Goal: Information Seeking & Learning: Check status

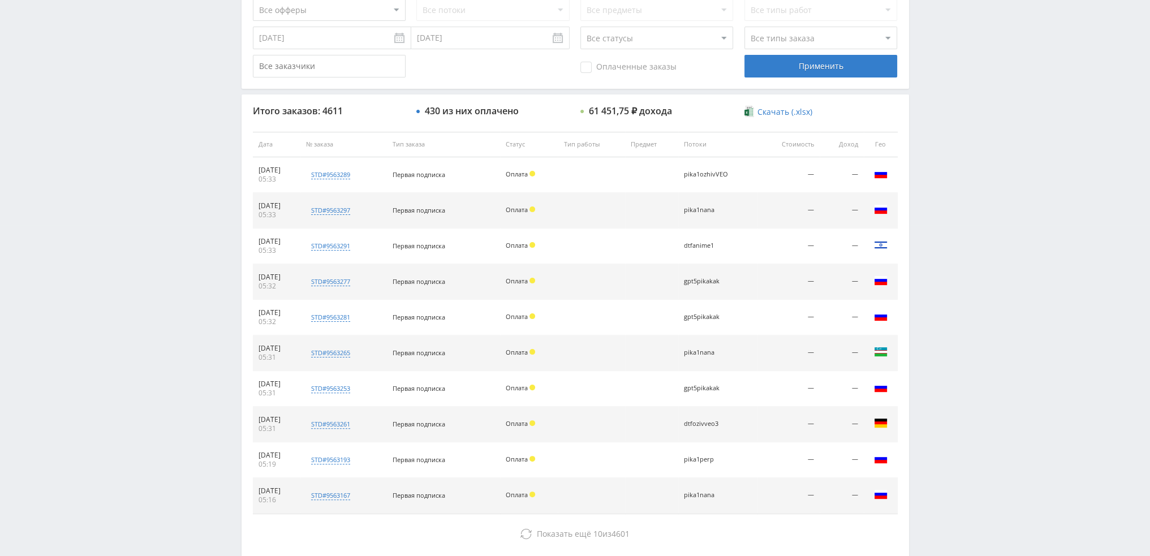
scroll to position [339, 0]
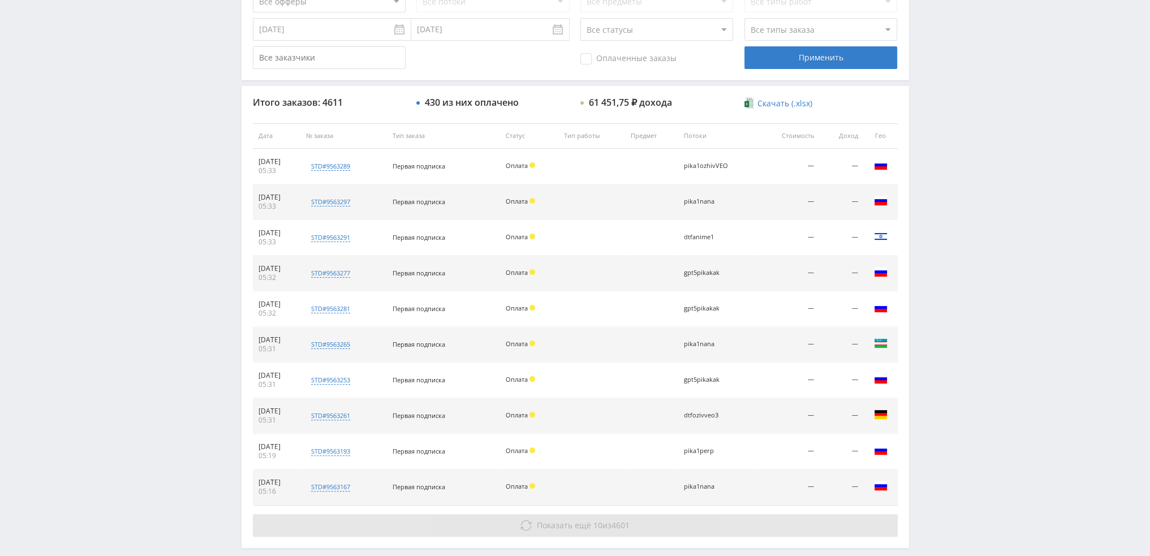
click at [600, 522] on span "10" at bounding box center [597, 525] width 9 height 11
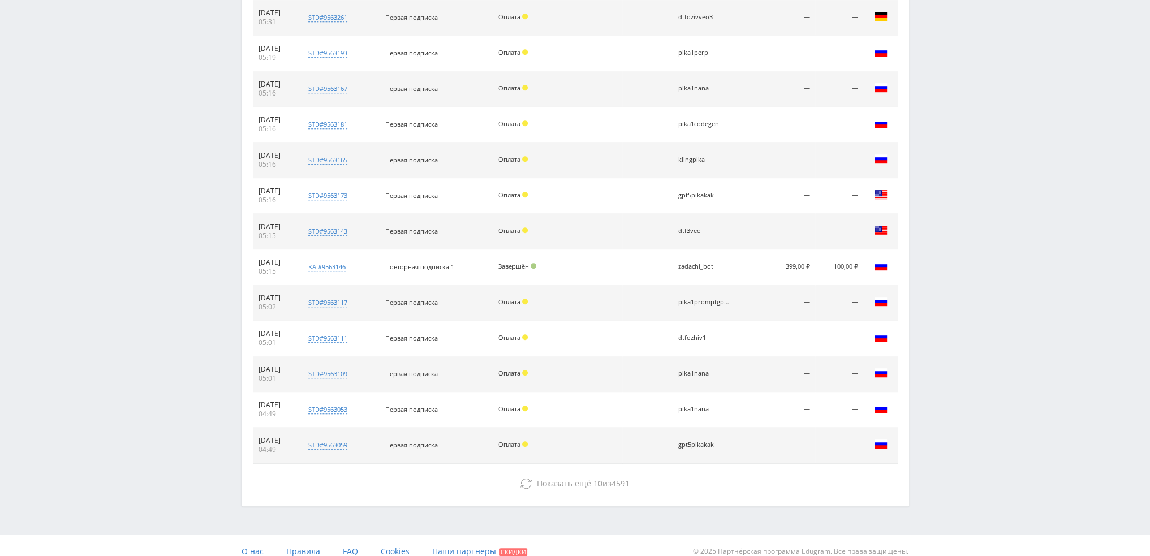
scroll to position [747, 0]
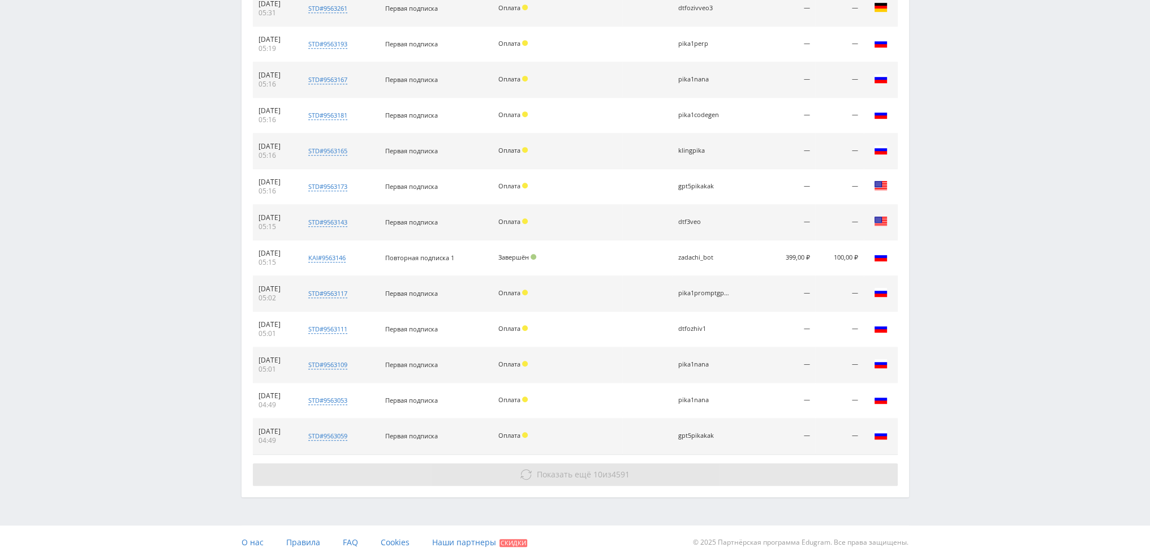
click at [663, 473] on button "Показать ещё 10 из 4591" at bounding box center [575, 474] width 645 height 23
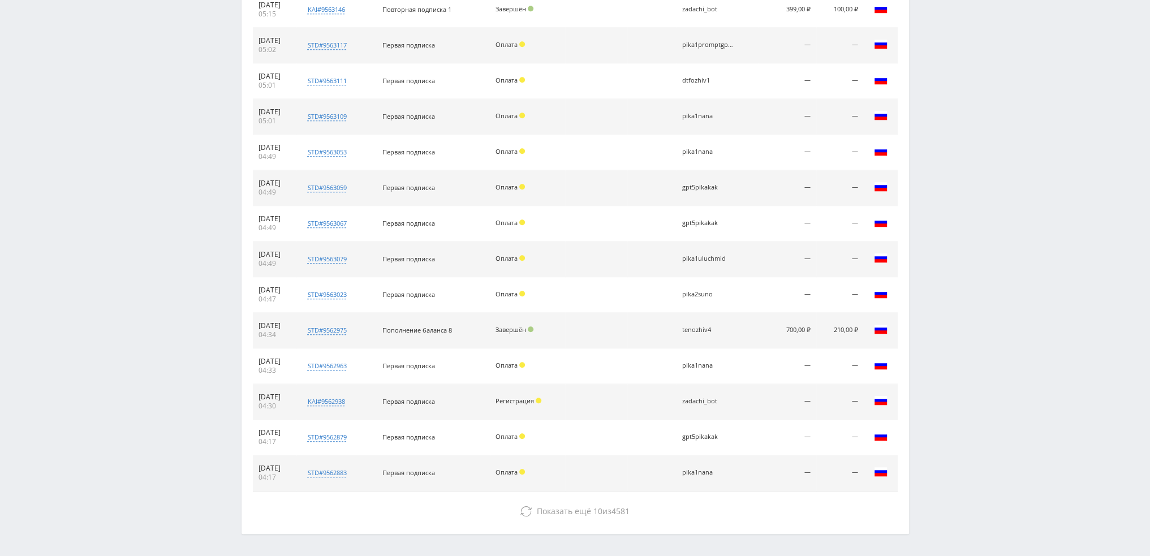
scroll to position [1031, 0]
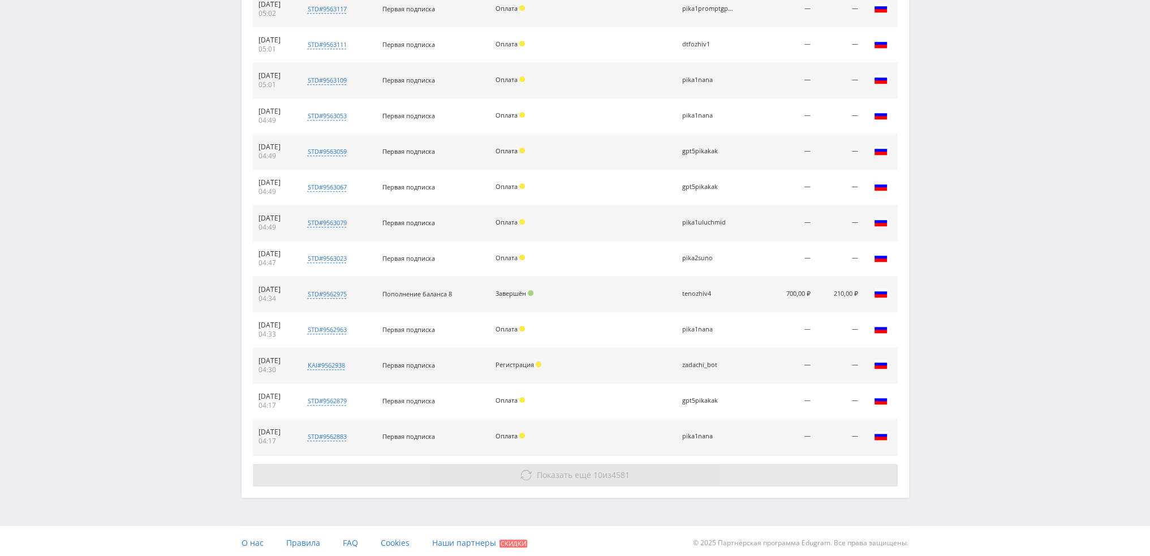
click at [668, 479] on button "Показать ещё 10 из 4581" at bounding box center [575, 475] width 645 height 23
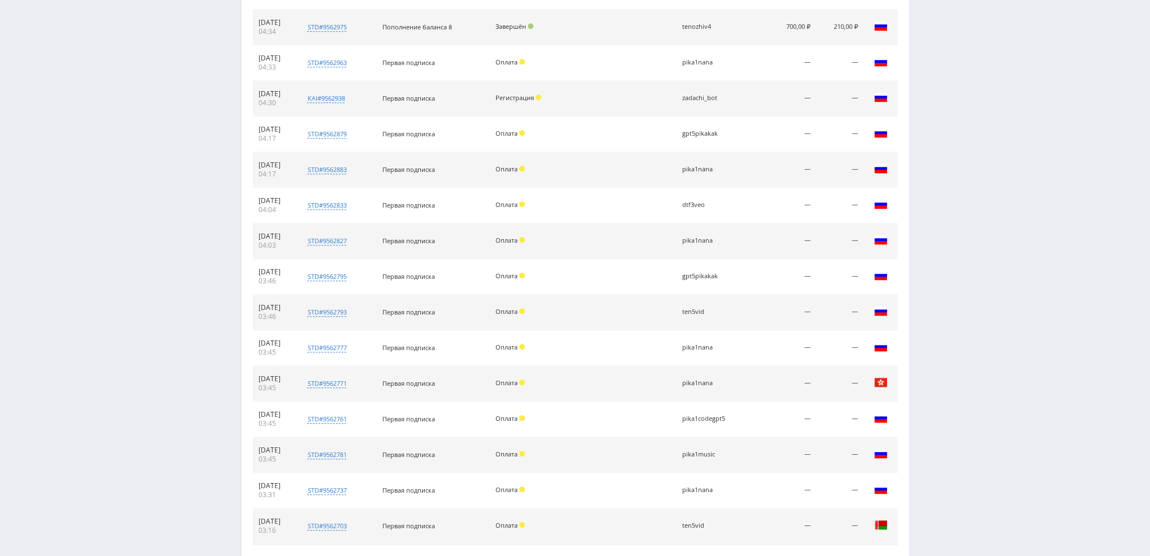
scroll to position [1371, 0]
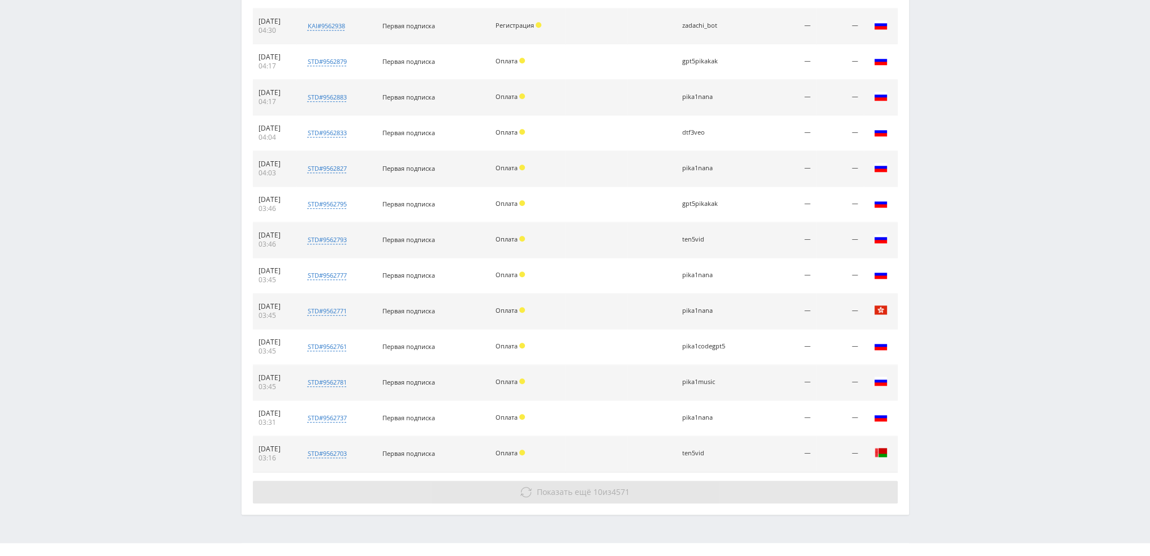
click at [654, 481] on button "Показать ещё 10 из 4571" at bounding box center [575, 492] width 645 height 23
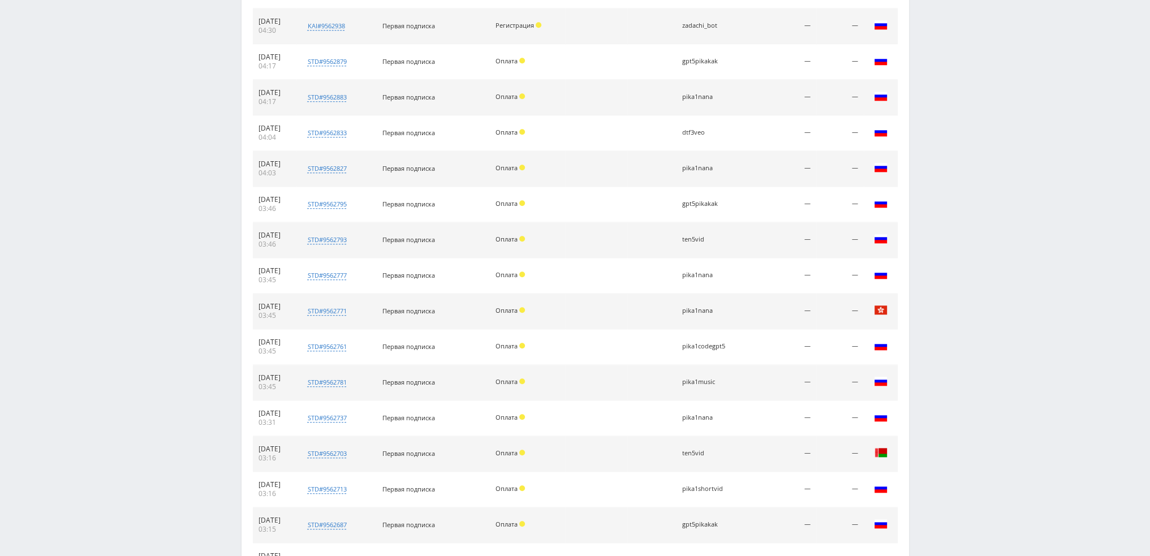
scroll to position [1706, 0]
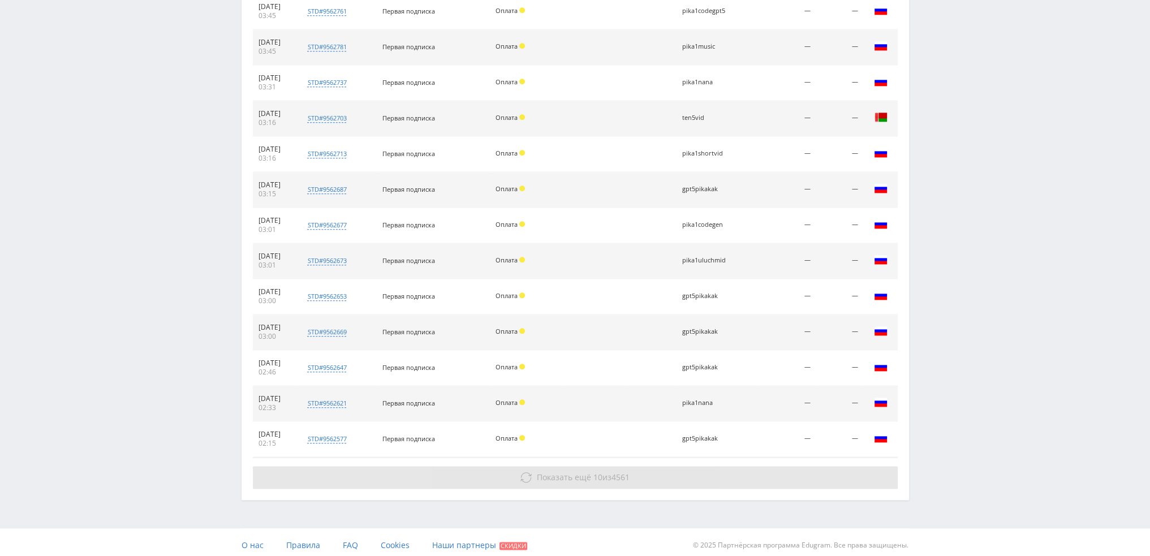
click at [656, 472] on button "Показать ещё 10 из 4561" at bounding box center [575, 477] width 645 height 23
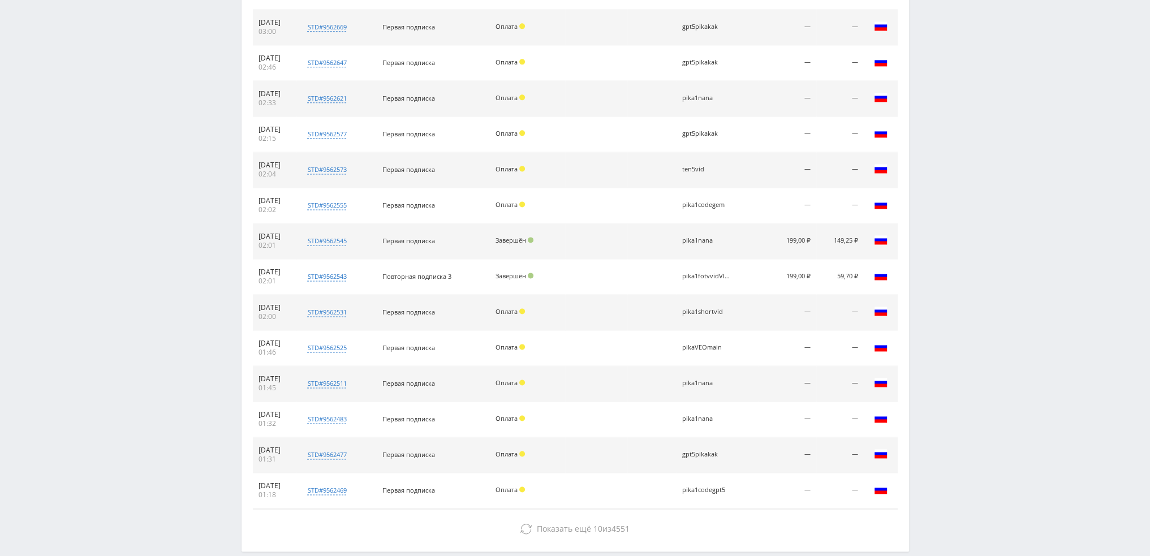
scroll to position [2061, 0]
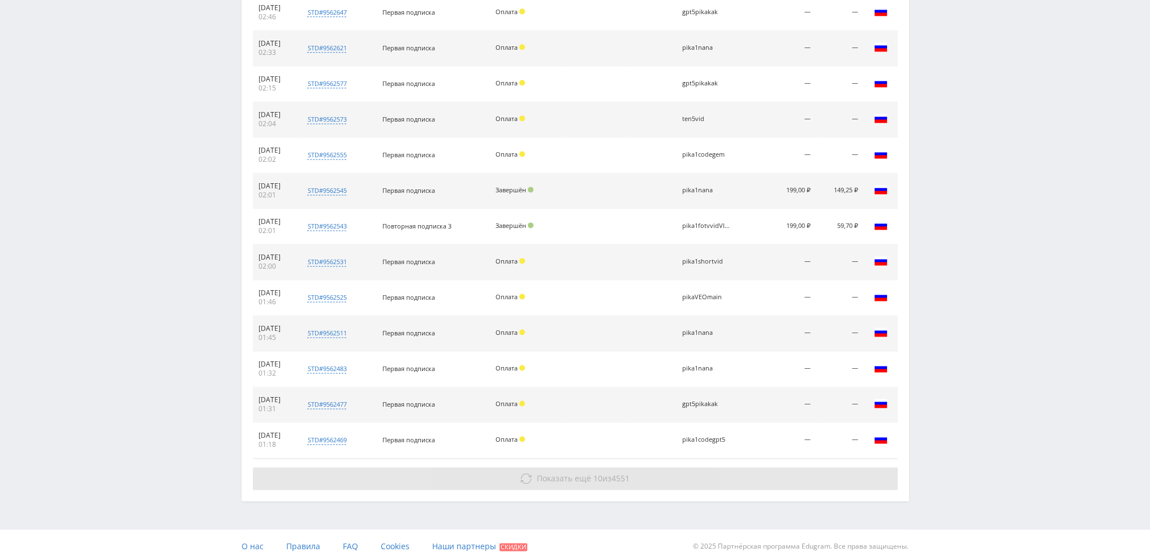
click at [663, 476] on button "Показать ещё 10 из 4551" at bounding box center [575, 478] width 645 height 23
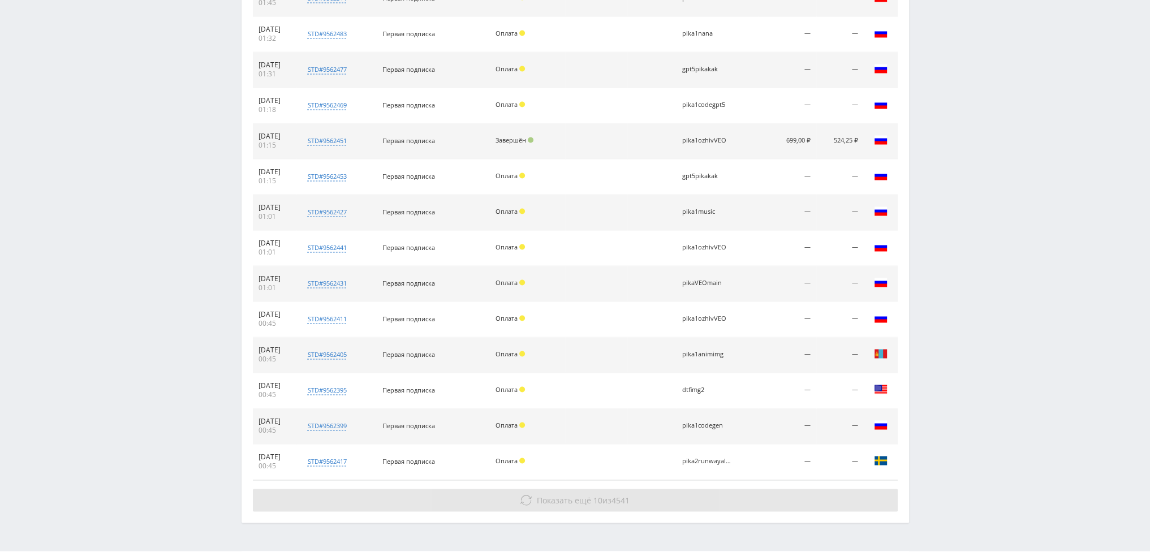
scroll to position [2417, 0]
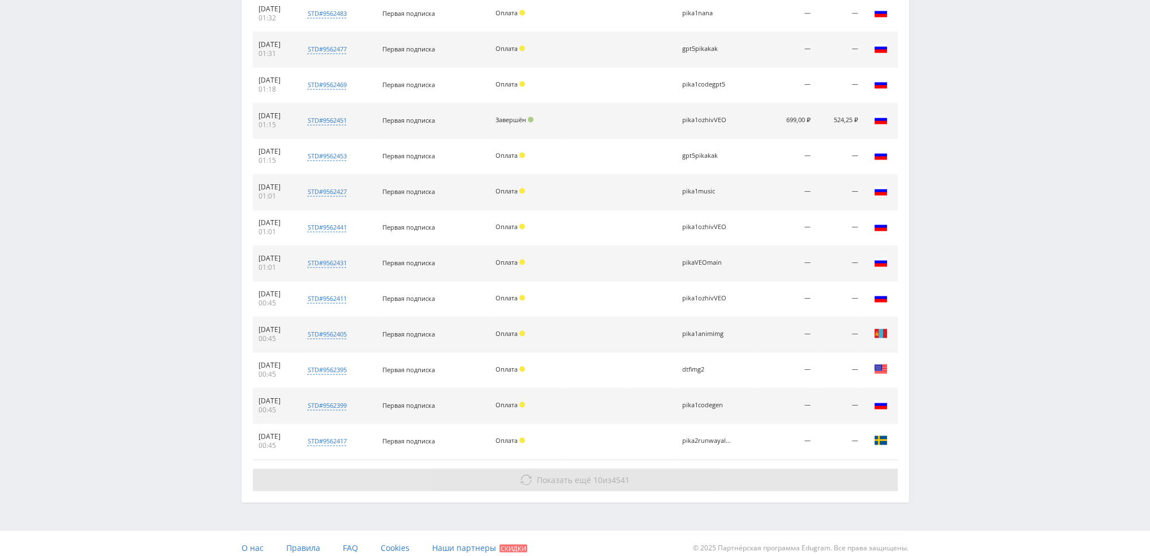
click at [612, 474] on span "Показать ещё 10 из 4541" at bounding box center [583, 479] width 93 height 11
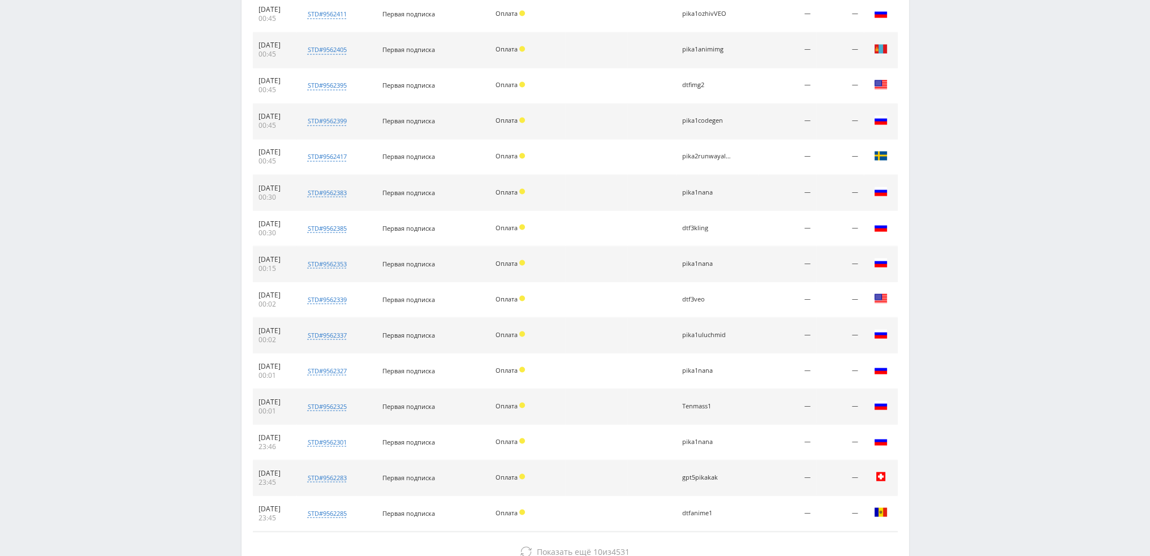
scroll to position [2772, 0]
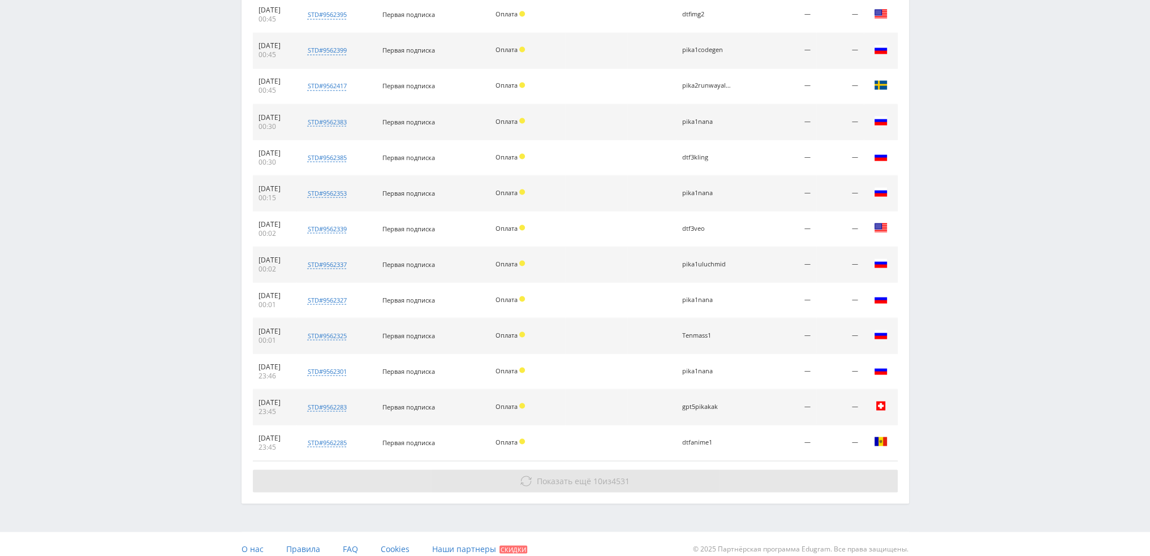
click at [612, 475] on span "Показать ещё 10 из 4531" at bounding box center [583, 480] width 93 height 11
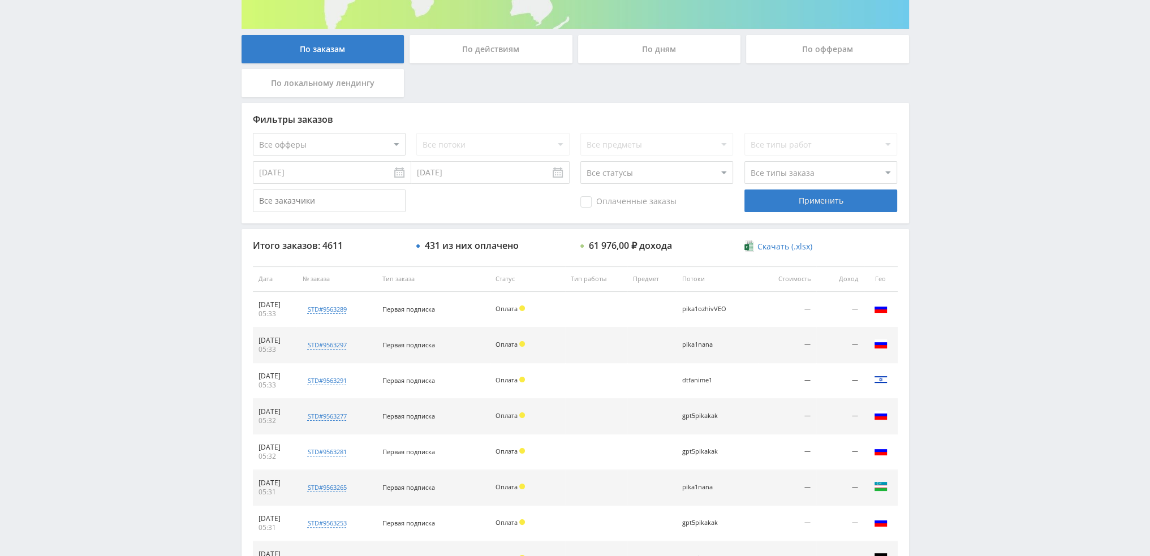
scroll to position [0, 0]
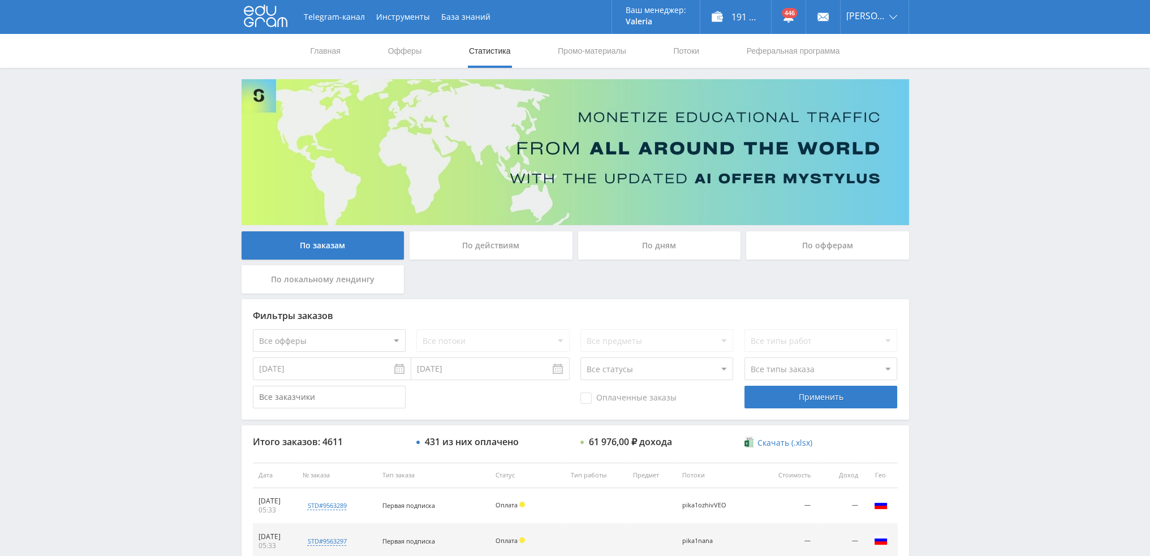
click at [666, 251] on div "По дням" at bounding box center [659, 245] width 163 height 28
click at [0, 0] on input "По дням" at bounding box center [0, 0] width 0 height 0
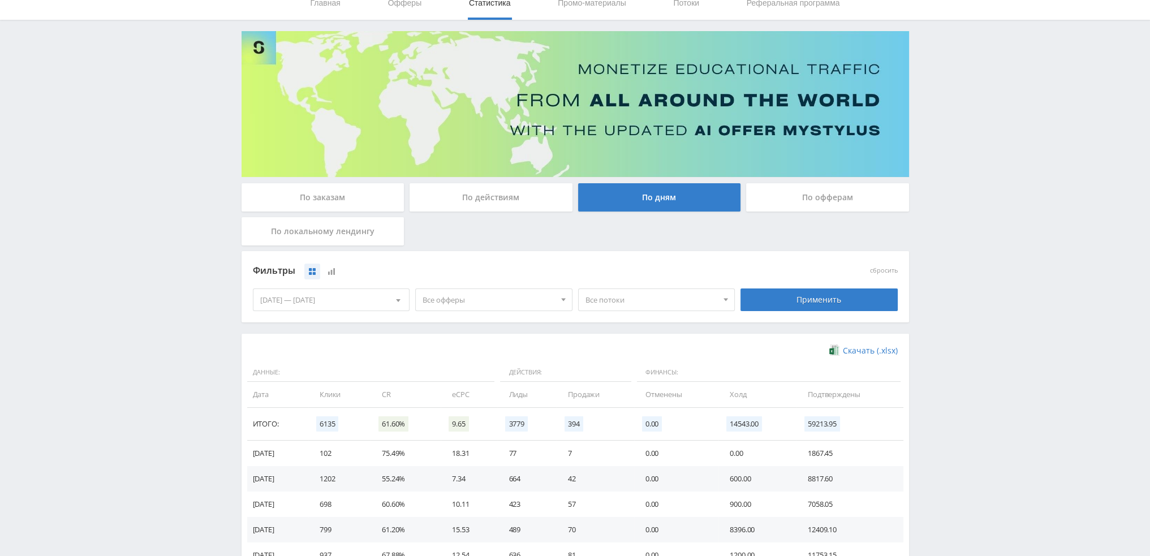
scroll to position [57, 0]
